Goal: Navigation & Orientation: Find specific page/section

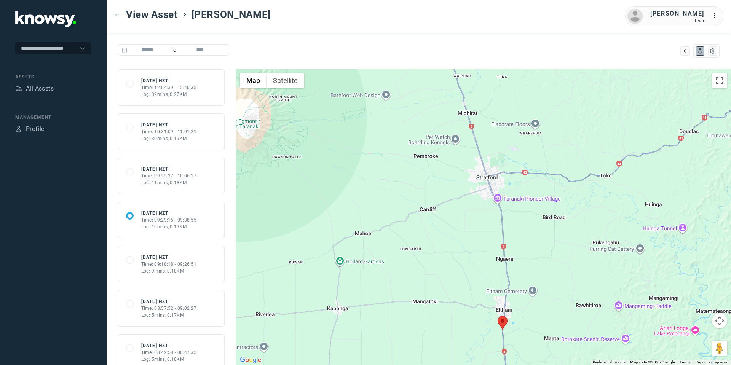
scroll to position [130, 0]
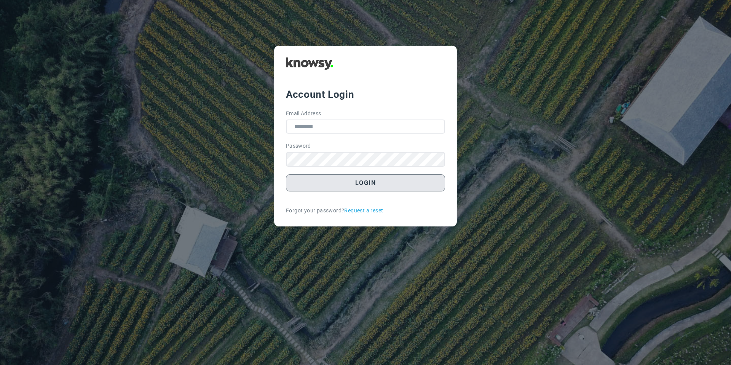
type input "**********"
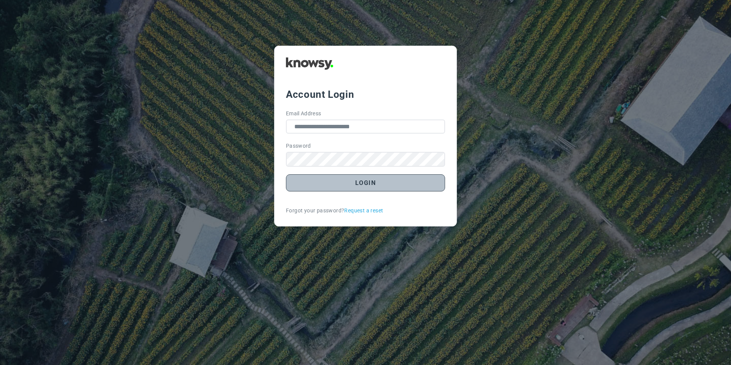
click at [314, 187] on button "Login" at bounding box center [365, 182] width 159 height 17
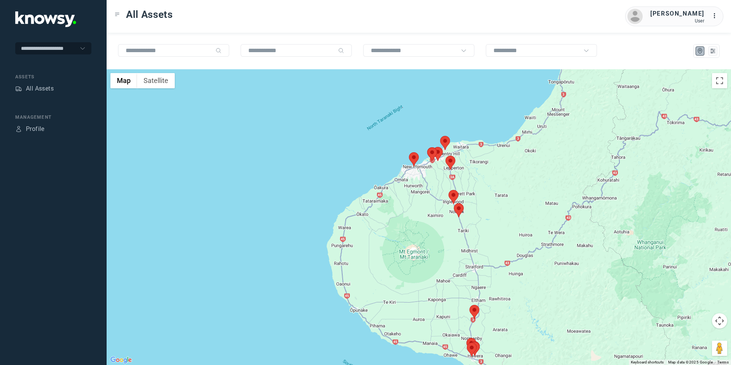
click at [454, 203] on area at bounding box center [454, 203] width 0 height 0
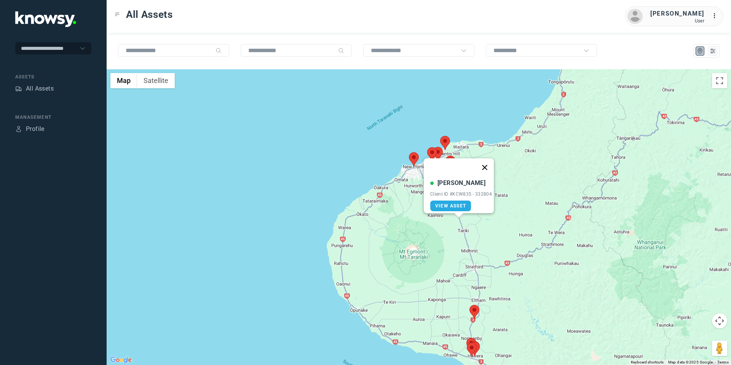
click at [489, 162] on button "Close" at bounding box center [485, 167] width 18 height 18
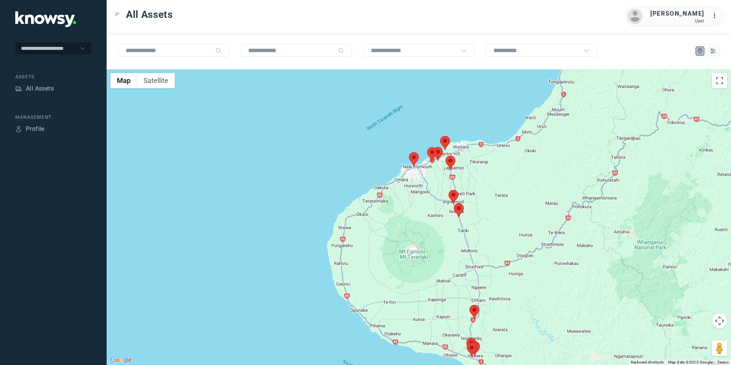
click at [449, 190] on area at bounding box center [449, 190] width 0 height 0
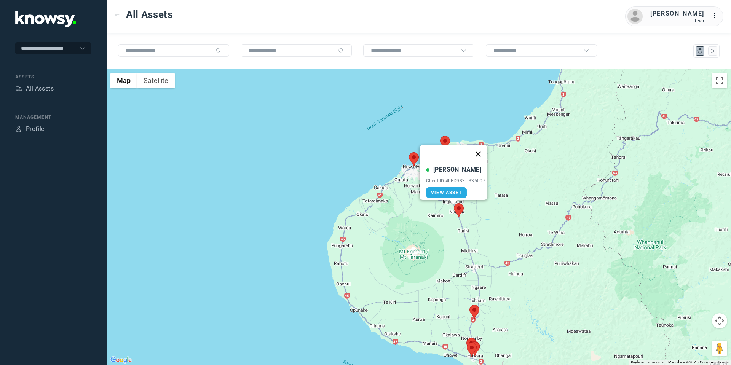
click at [479, 149] on button "Close" at bounding box center [478, 154] width 18 height 18
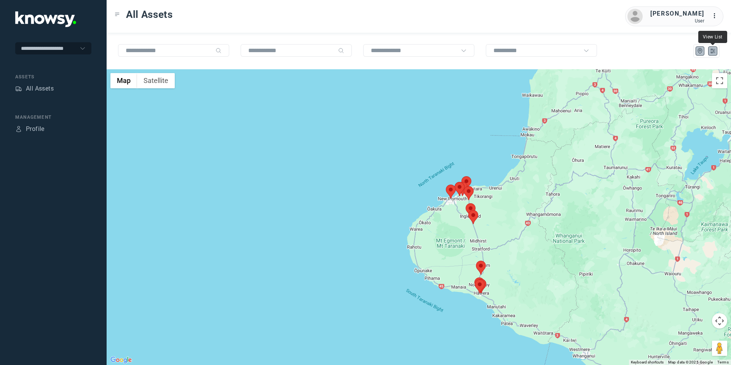
click at [715, 48] on icon "List" at bounding box center [712, 51] width 7 height 7
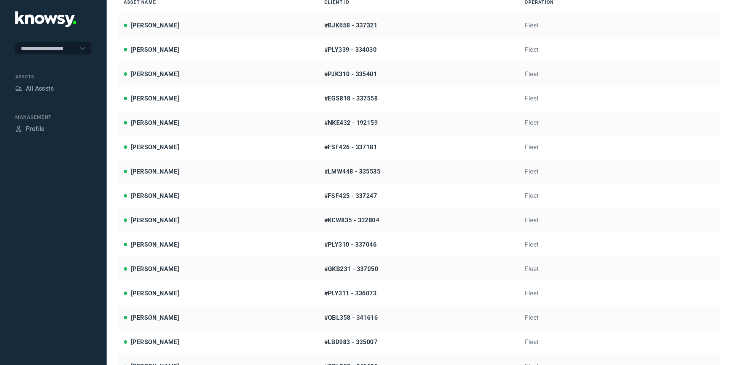
scroll to position [83, 0]
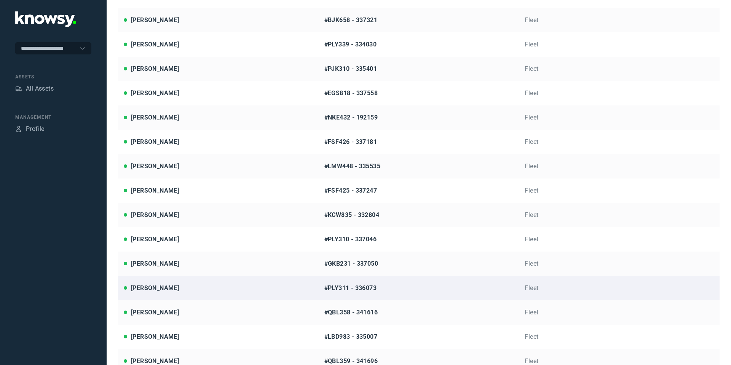
click at [169, 291] on div "[PERSON_NAME]" at bounding box center [155, 288] width 48 height 9
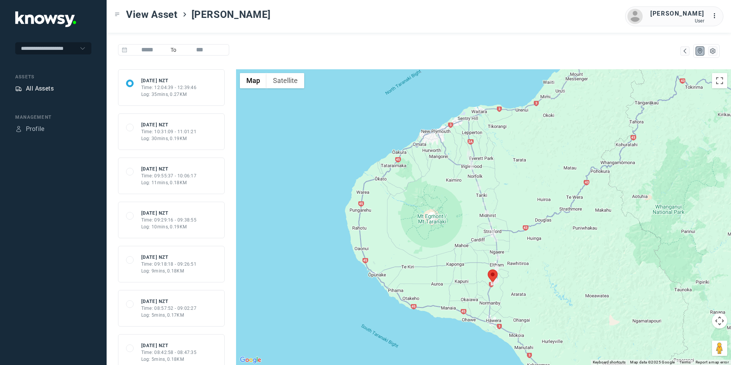
click at [36, 86] on div "All Assets" at bounding box center [40, 88] width 28 height 9
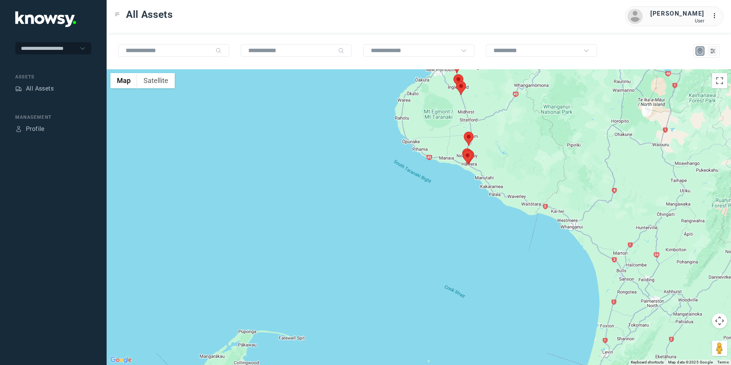
click at [464, 132] on area at bounding box center [464, 132] width 0 height 0
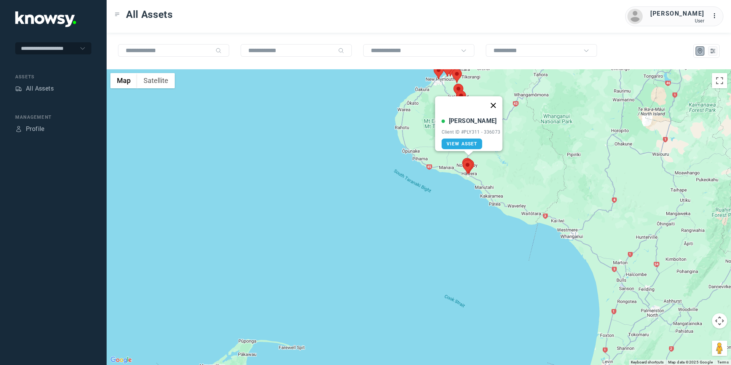
click at [496, 99] on button "Close" at bounding box center [493, 105] width 18 height 18
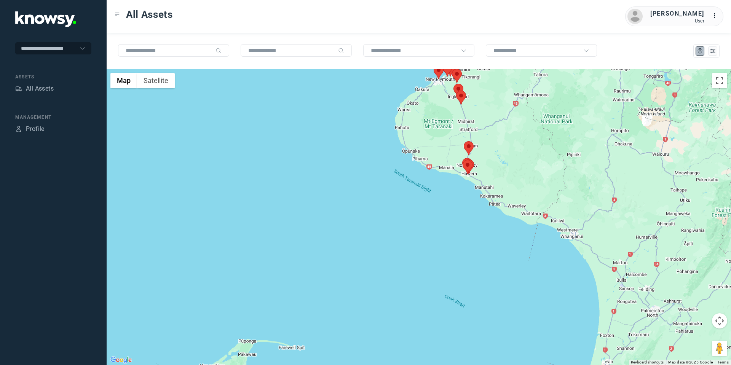
click at [466, 97] on img at bounding box center [461, 98] width 10 height 14
click at [456, 91] on area at bounding box center [456, 91] width 0 height 0
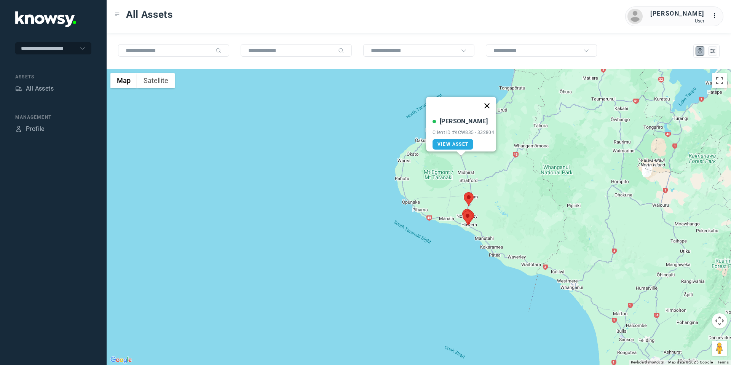
click at [492, 99] on button "Close" at bounding box center [487, 106] width 18 height 18
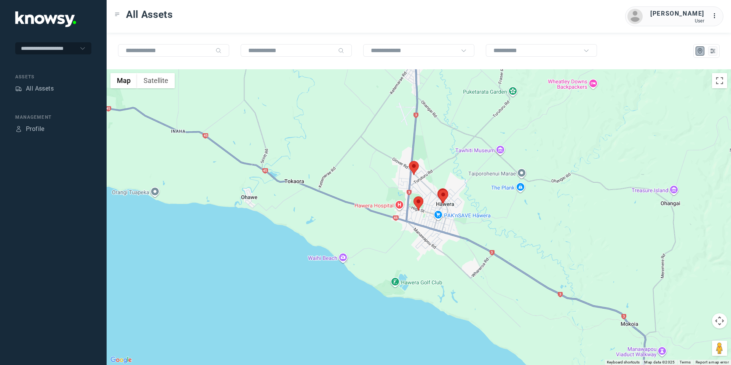
click at [409, 161] on area at bounding box center [409, 161] width 0 height 0
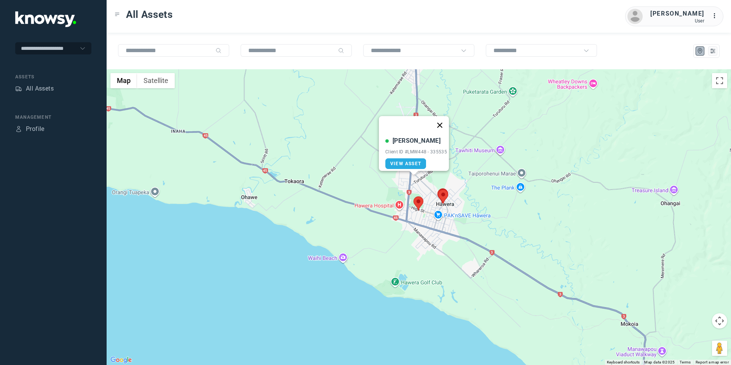
click at [443, 121] on button "Close" at bounding box center [440, 125] width 18 height 18
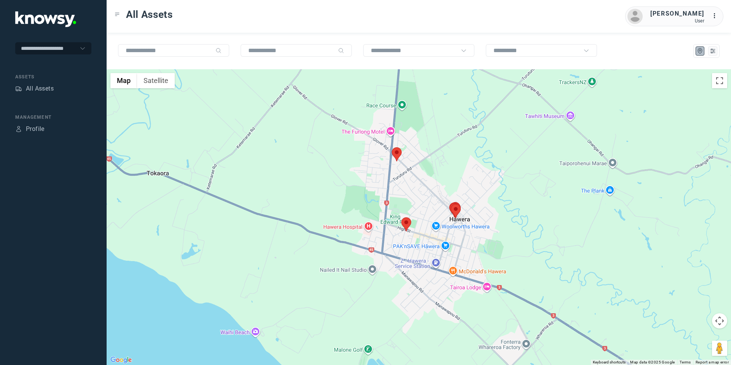
click at [401, 217] on area at bounding box center [401, 217] width 0 height 0
click at [437, 175] on button "Close" at bounding box center [431, 181] width 18 height 18
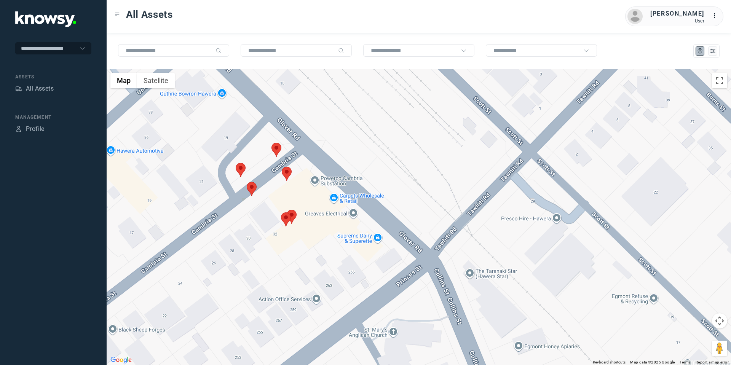
click at [287, 210] on area at bounding box center [287, 210] width 0 height 0
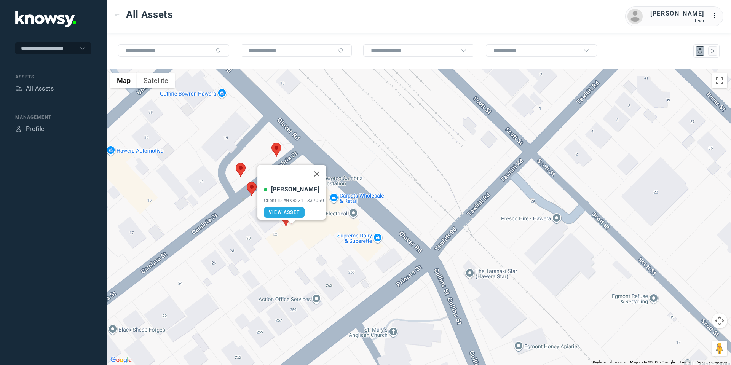
click at [281, 212] on area at bounding box center [281, 212] width 0 height 0
click at [236, 163] on area at bounding box center [236, 163] width 0 height 0
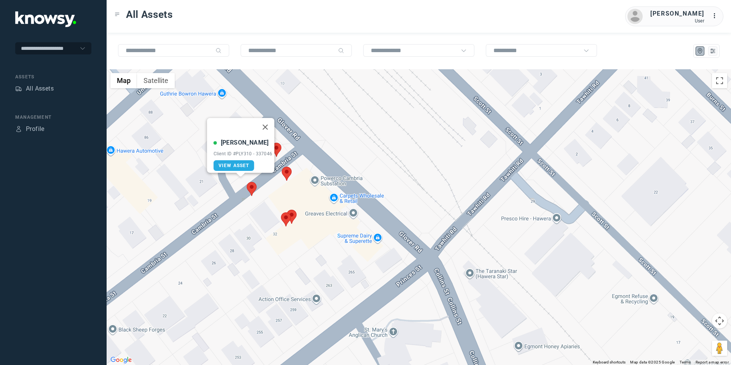
click at [282, 167] on area at bounding box center [282, 167] width 0 height 0
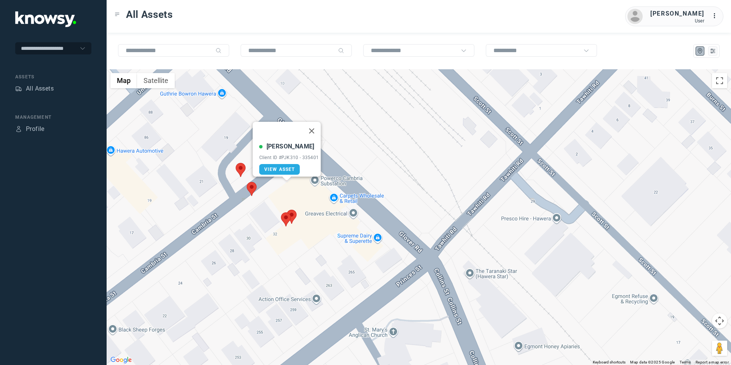
click at [247, 182] on area at bounding box center [247, 182] width 0 height 0
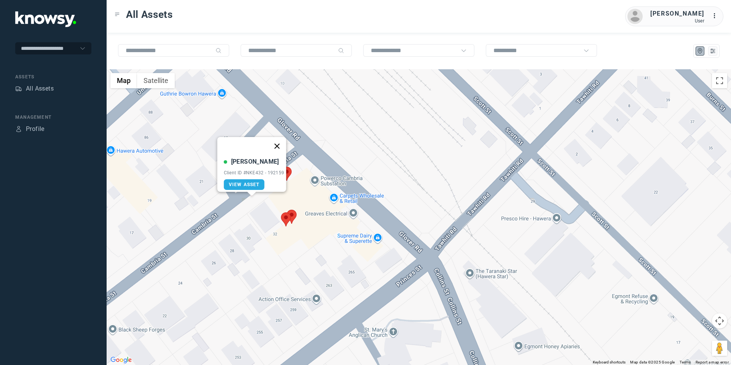
click at [282, 142] on button "Close" at bounding box center [277, 146] width 18 height 18
click at [271, 143] on area at bounding box center [271, 143] width 0 height 0
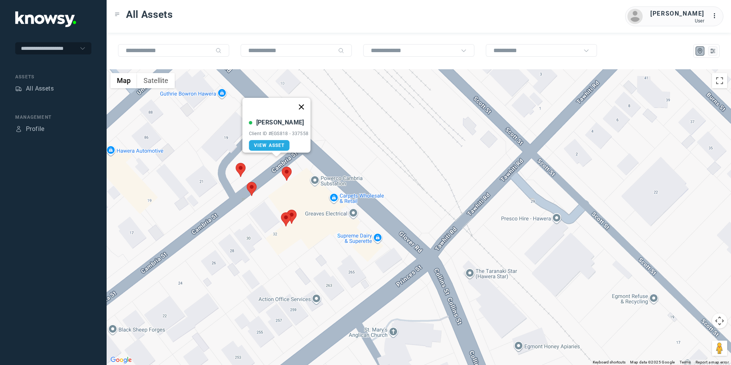
click at [306, 101] on button "Close" at bounding box center [301, 107] width 18 height 18
